Goal: Find specific page/section: Find specific page/section

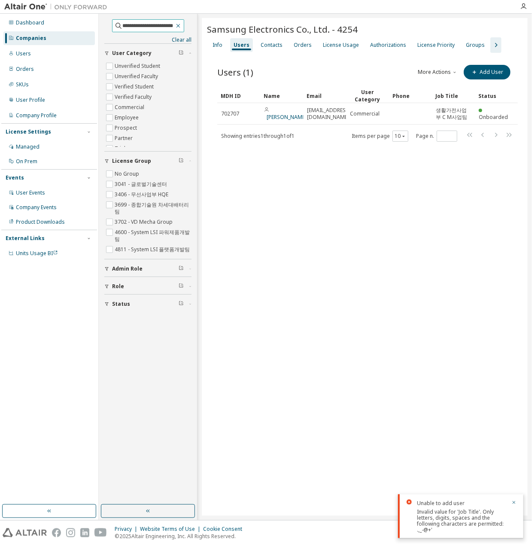
click at [180, 25] on icon "button" at bounding box center [178, 26] width 4 height 4
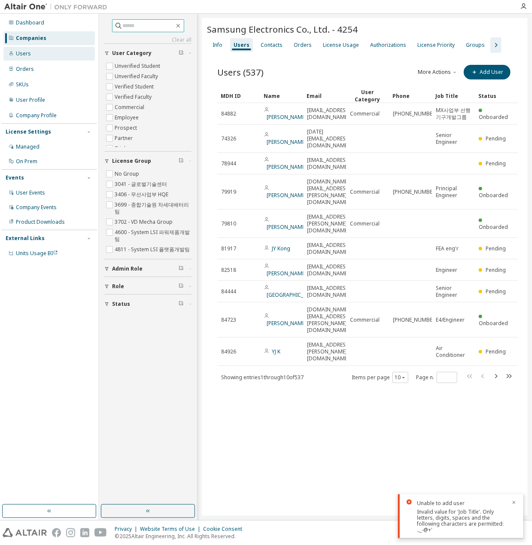
click at [35, 49] on div "Users" at bounding box center [48, 54] width 91 height 14
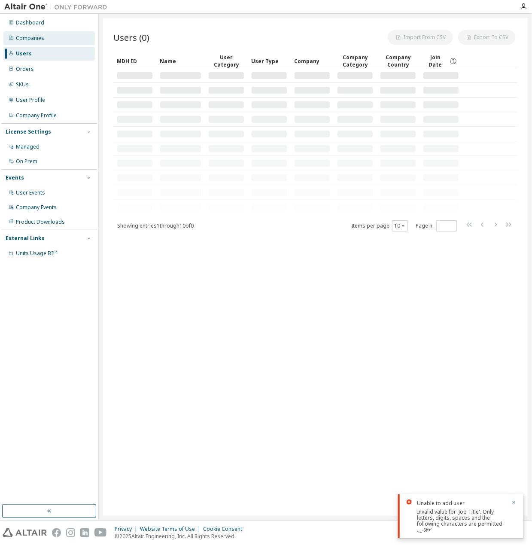
click at [41, 38] on div "Companies" at bounding box center [30, 38] width 28 height 7
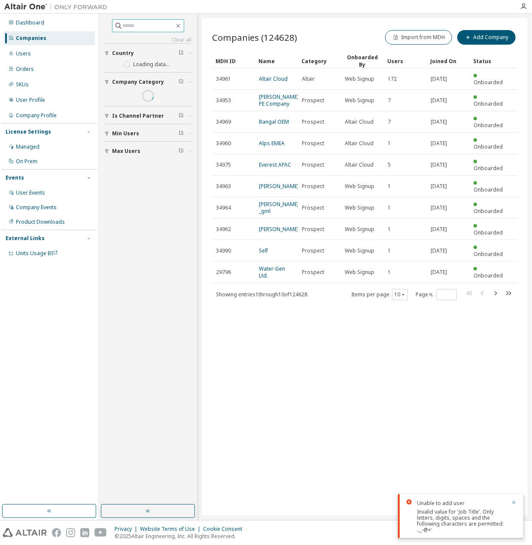
click at [144, 23] on input "text" at bounding box center [149, 25] width 52 height 9
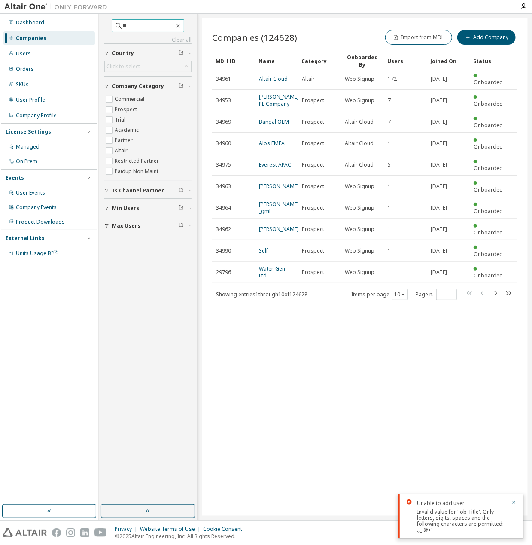
type input "*"
type input "****"
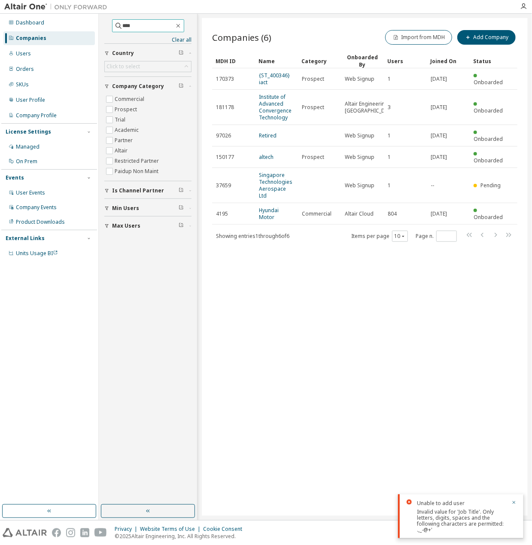
click at [158, 29] on input "****" at bounding box center [149, 25] width 52 height 9
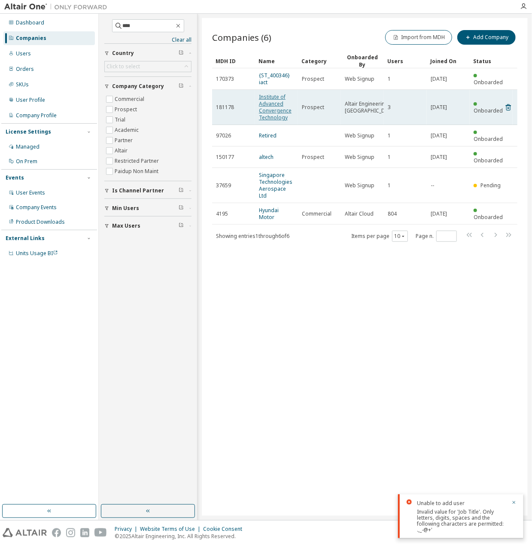
click at [265, 102] on link "Institute of Advanced Convergence Technology" at bounding box center [275, 107] width 33 height 28
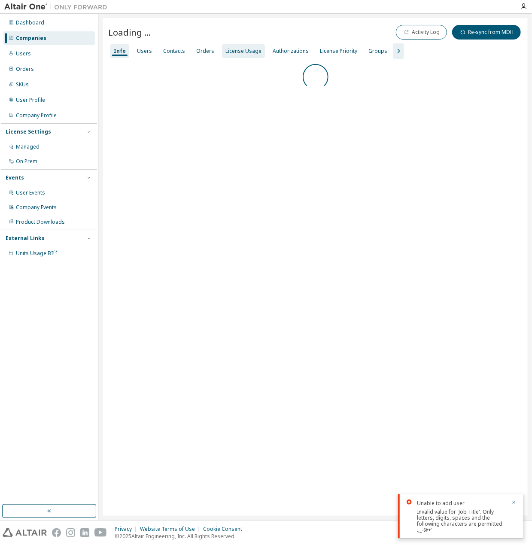
click at [233, 53] on div "License Usage" at bounding box center [244, 51] width 36 height 7
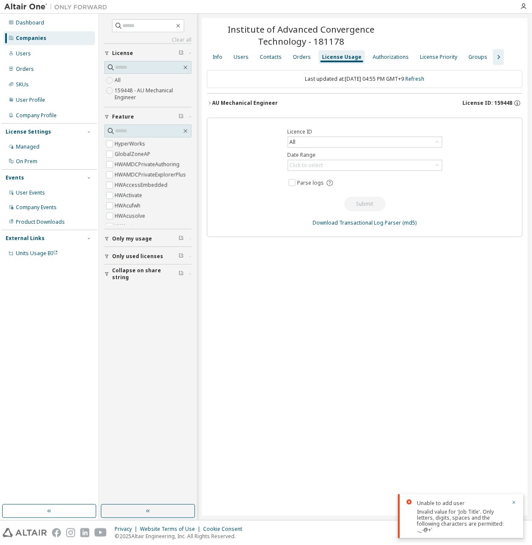
click at [263, 104] on div "AU Mechanical Engineer" at bounding box center [245, 103] width 66 height 7
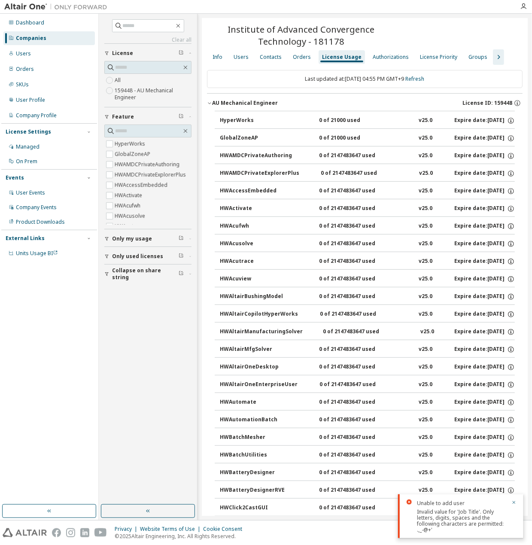
click at [263, 104] on div "AU Mechanical Engineer" at bounding box center [245, 103] width 66 height 7
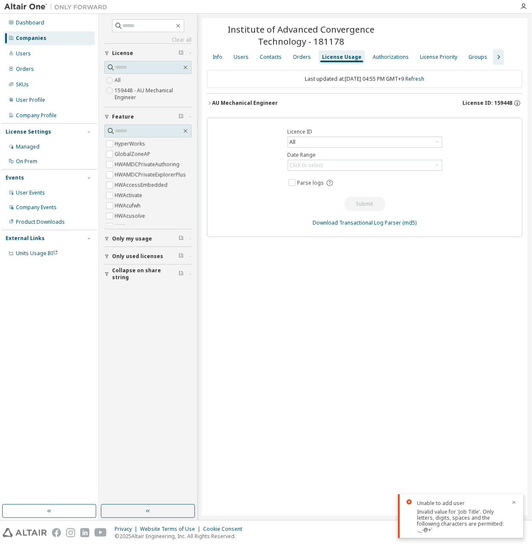
click at [460, 296] on div "Institute of Advanced Convergence Technology - 181178 Clear Load Save Save As F…" at bounding box center [365, 267] width 326 height 498
drag, startPoint x: 199, startPoint y: 103, endPoint x: 216, endPoint y: 103, distance: 16.8
click at [210, 103] on div "Clear all Collapse on share string Only used licenses Only my usage Feature Hyp…" at bounding box center [315, 267] width 433 height 506
click at [226, 102] on div "AU Mechanical Engineer" at bounding box center [245, 103] width 66 height 7
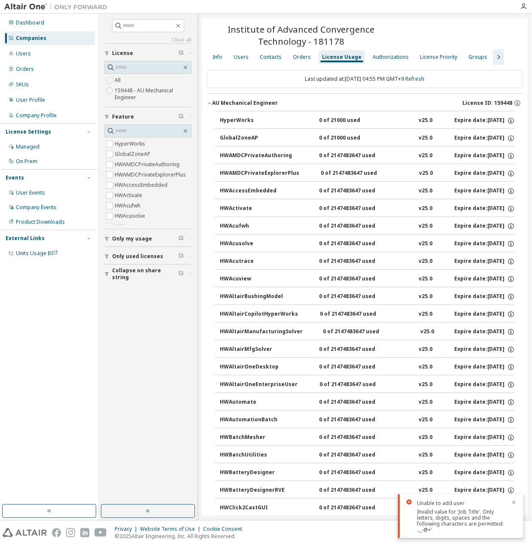
click at [40, 347] on div "Dashboard Companies Users Orders SKUs User Profile Company Profile License Sett…" at bounding box center [49, 259] width 96 height 488
